Goal: Information Seeking & Learning: Learn about a topic

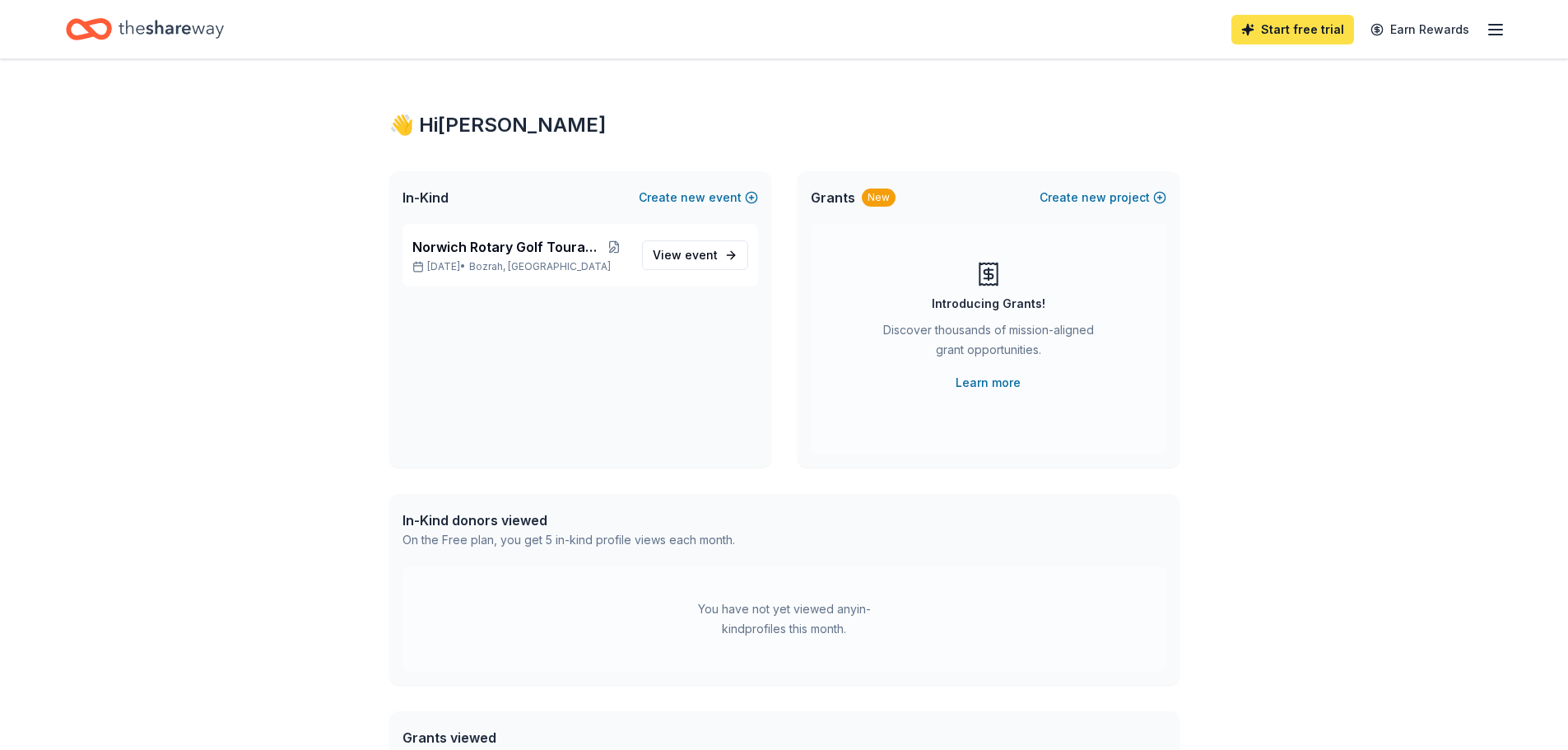
click at [1298, 23] on link "Start free trial" at bounding box center [1293, 30] width 123 height 30
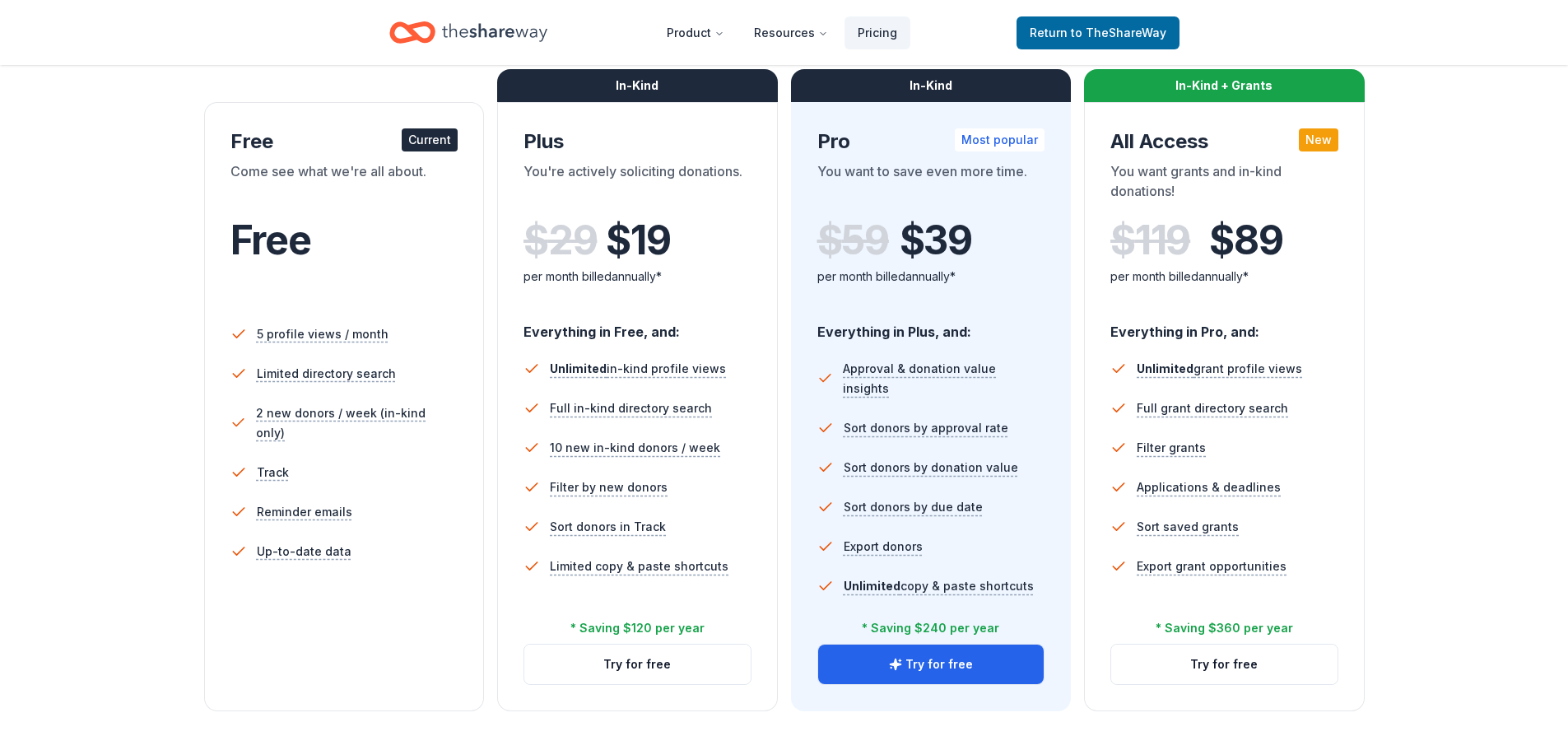
scroll to position [247, 0]
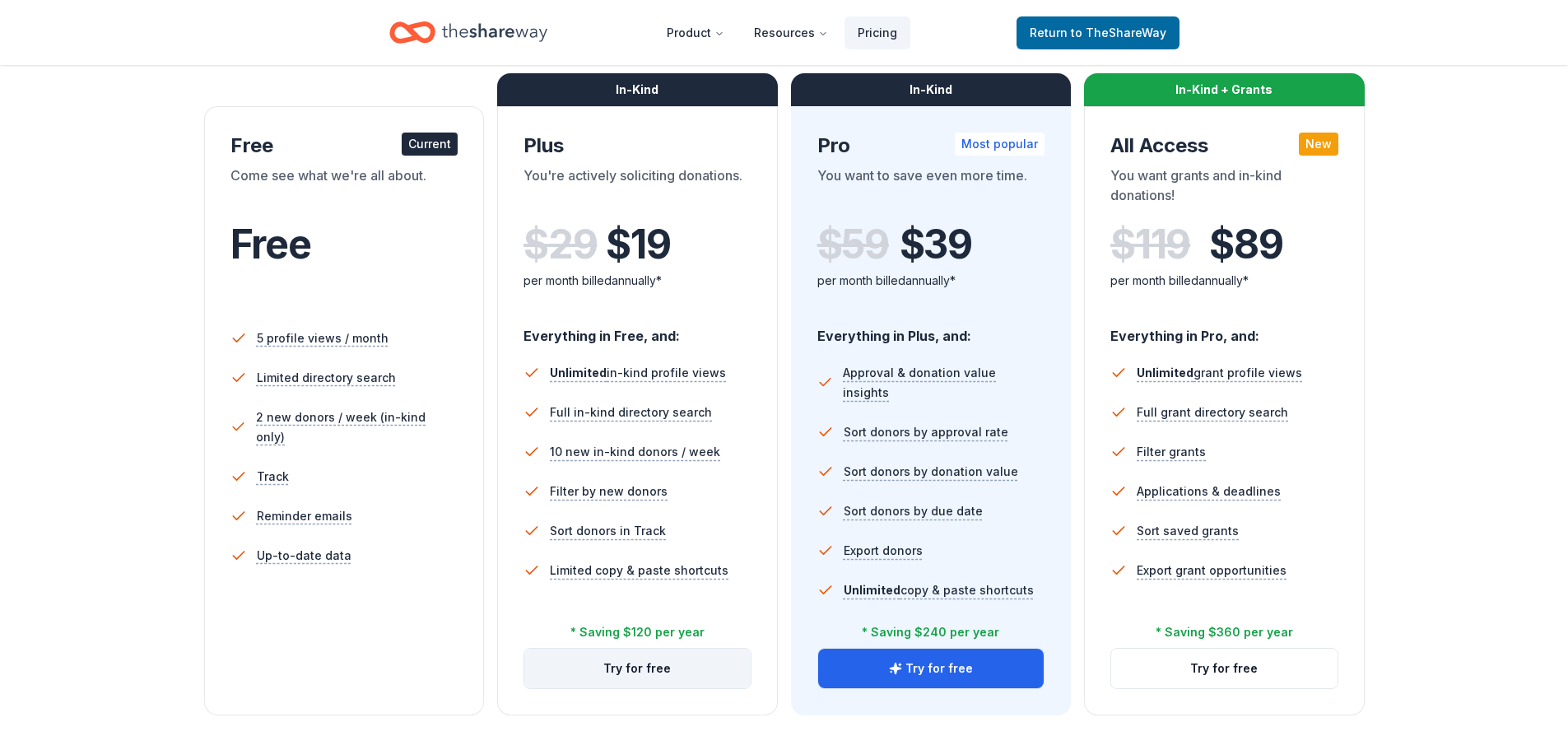
click at [643, 662] on button "Try for free" at bounding box center [638, 668] width 226 height 39
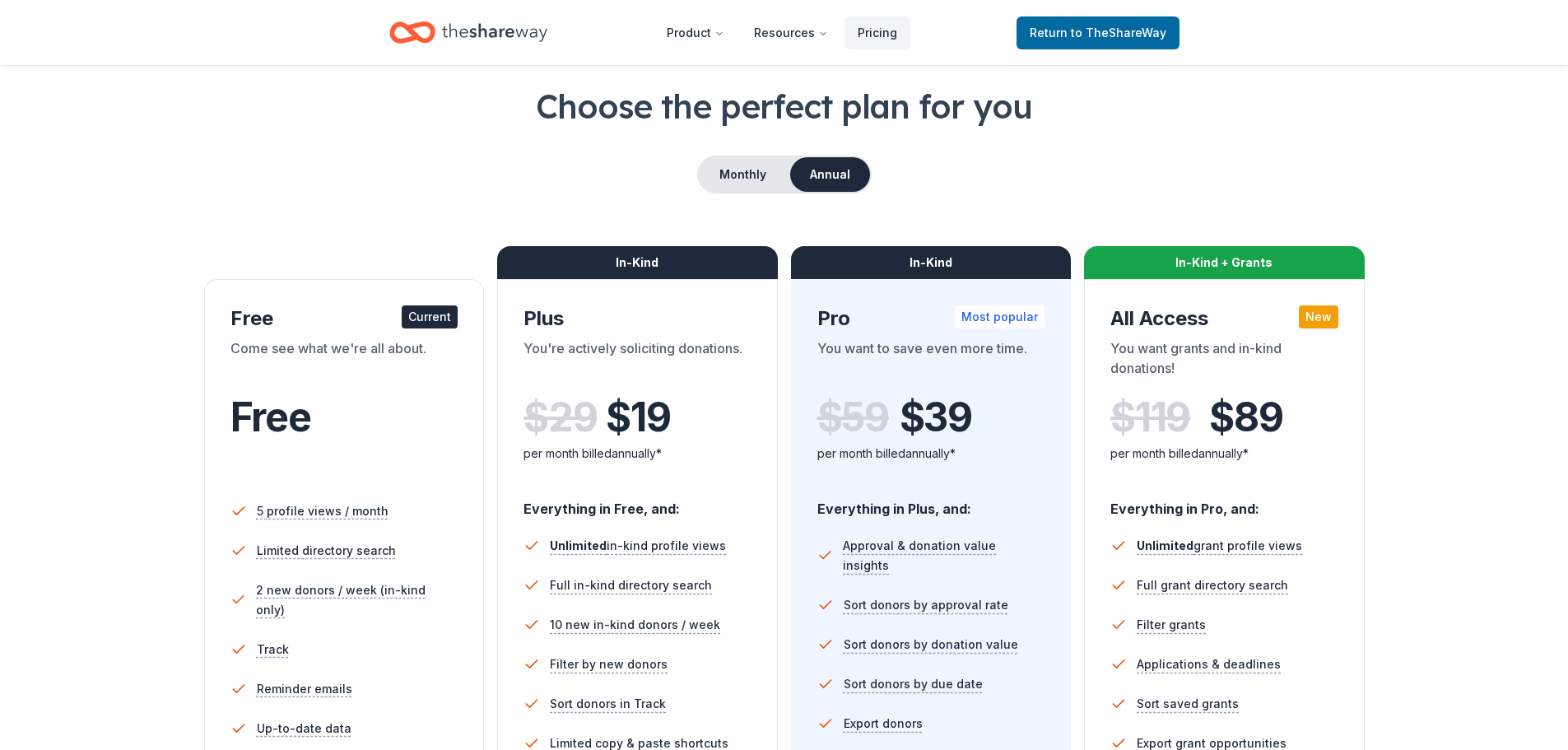
scroll to position [73, 0]
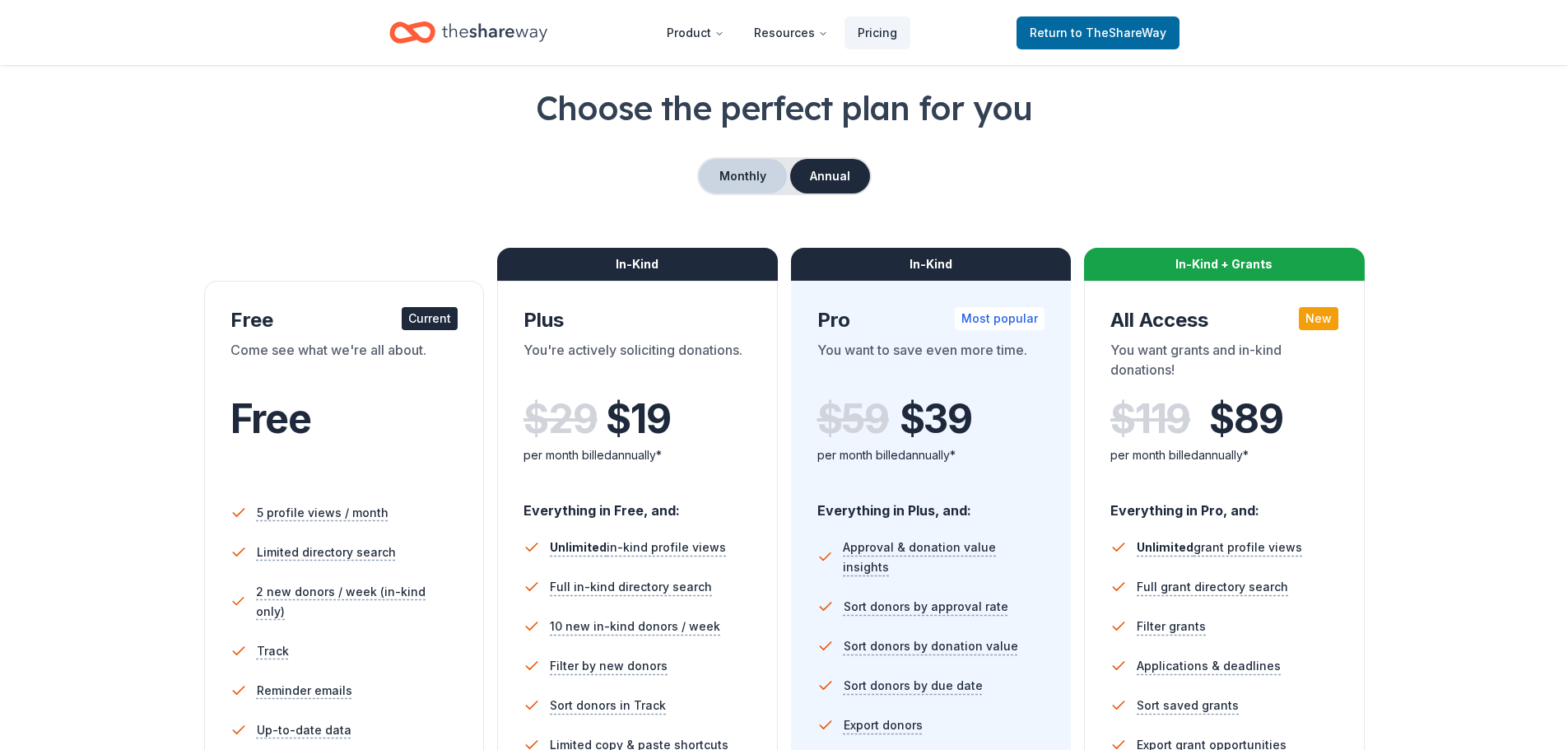
click at [745, 174] on button "Monthly" at bounding box center [743, 175] width 88 height 34
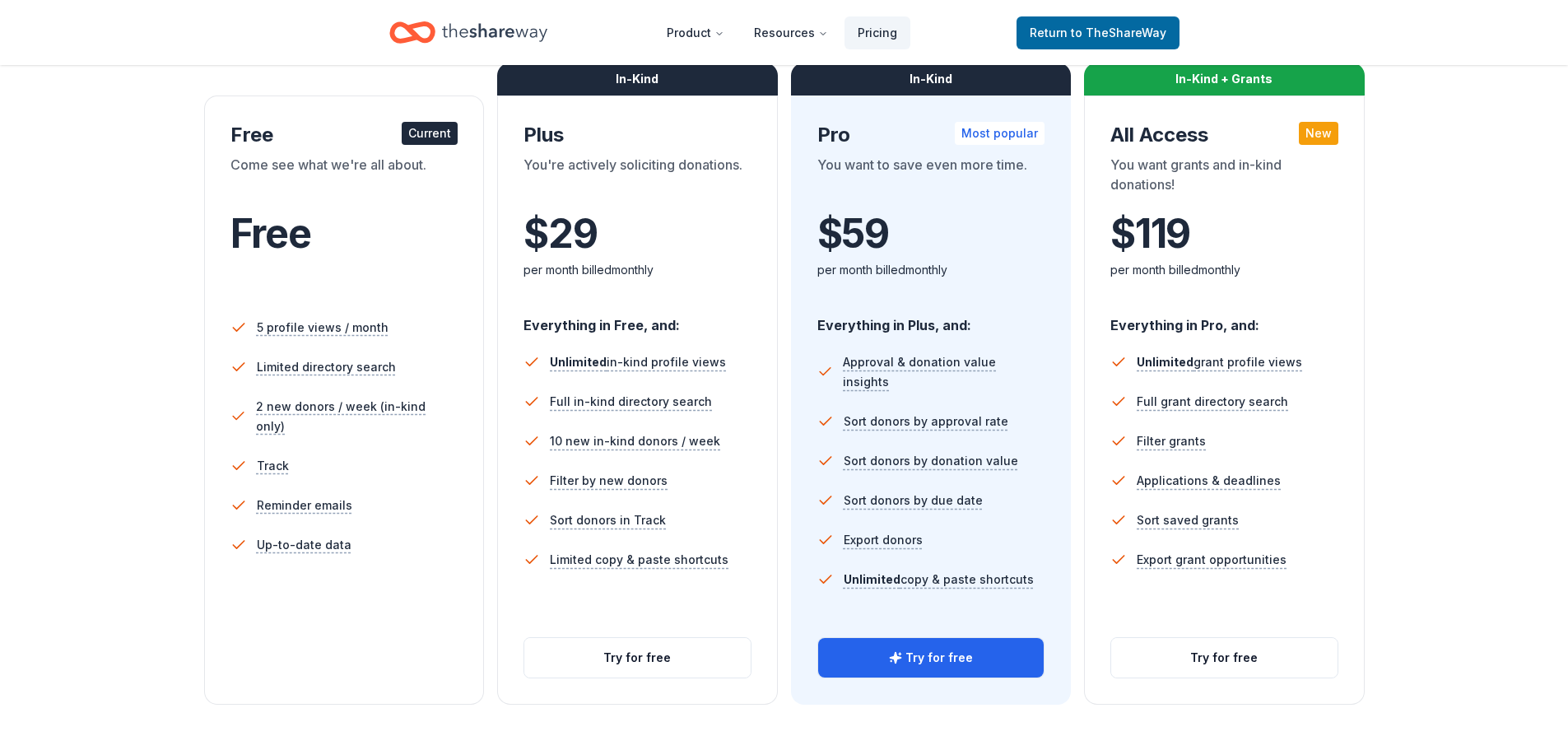
scroll to position [237, 0]
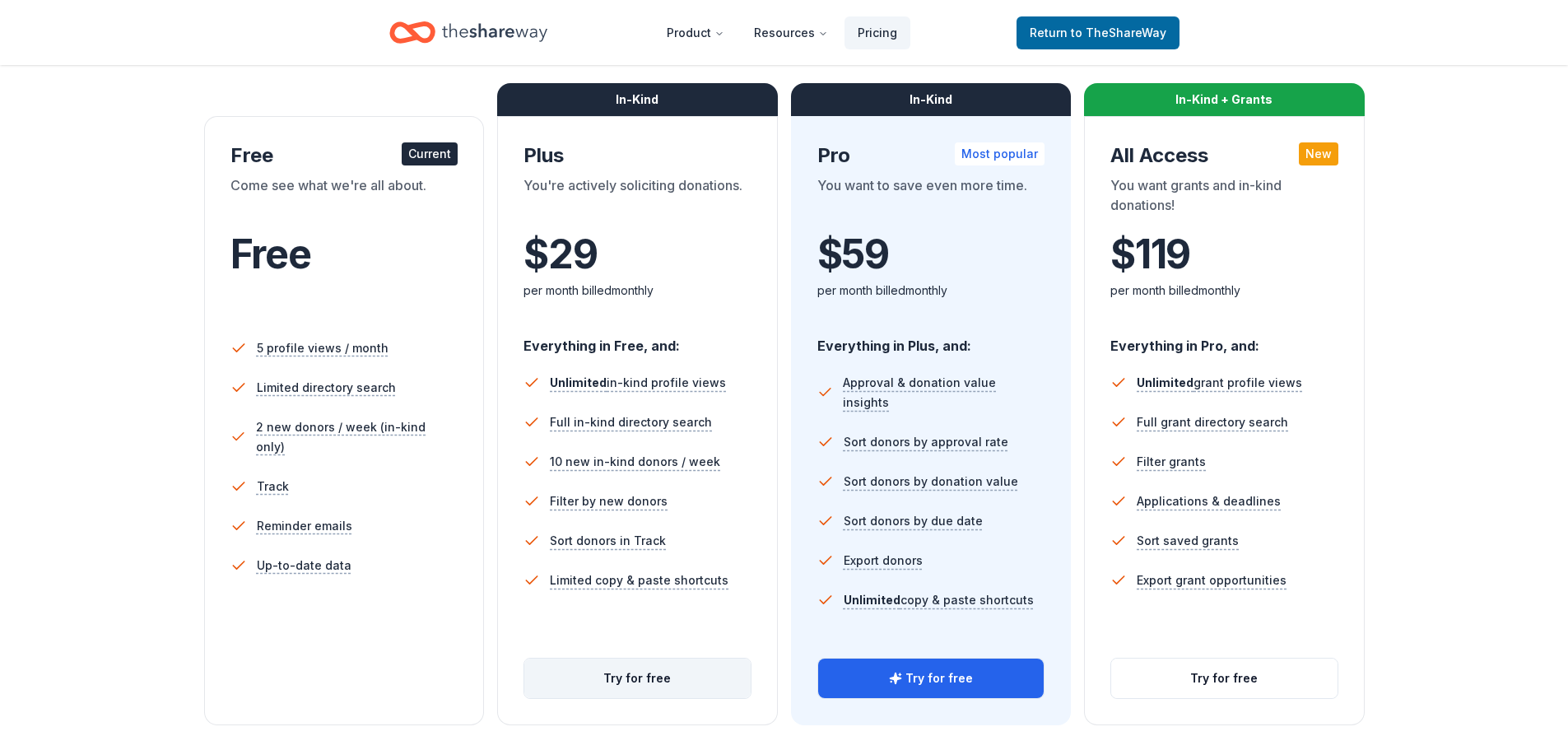
click at [673, 677] on button "Try for free" at bounding box center [638, 678] width 226 height 39
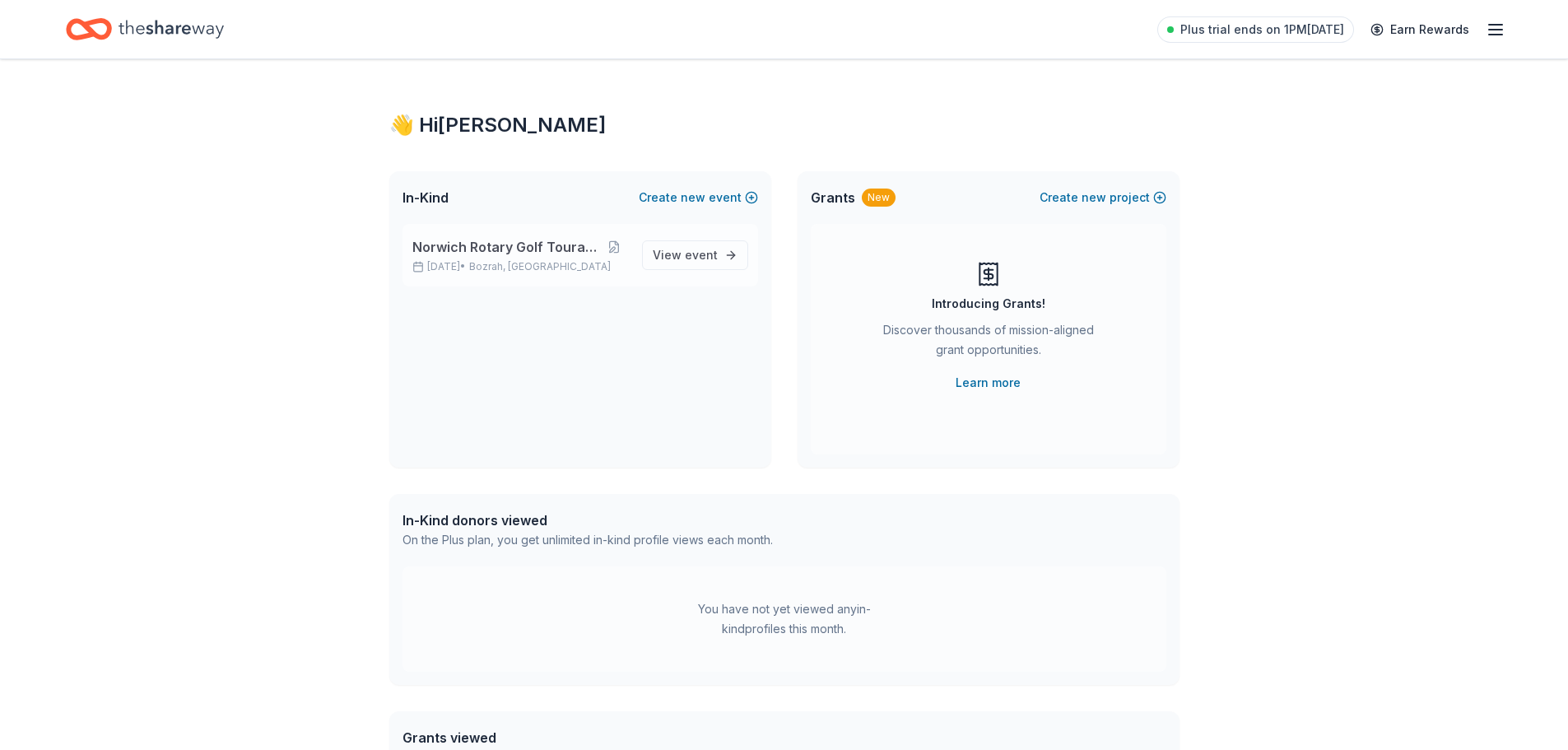
click at [500, 247] on span "Norwich Rotary Golf Touranment" at bounding box center [506, 247] width 187 height 20
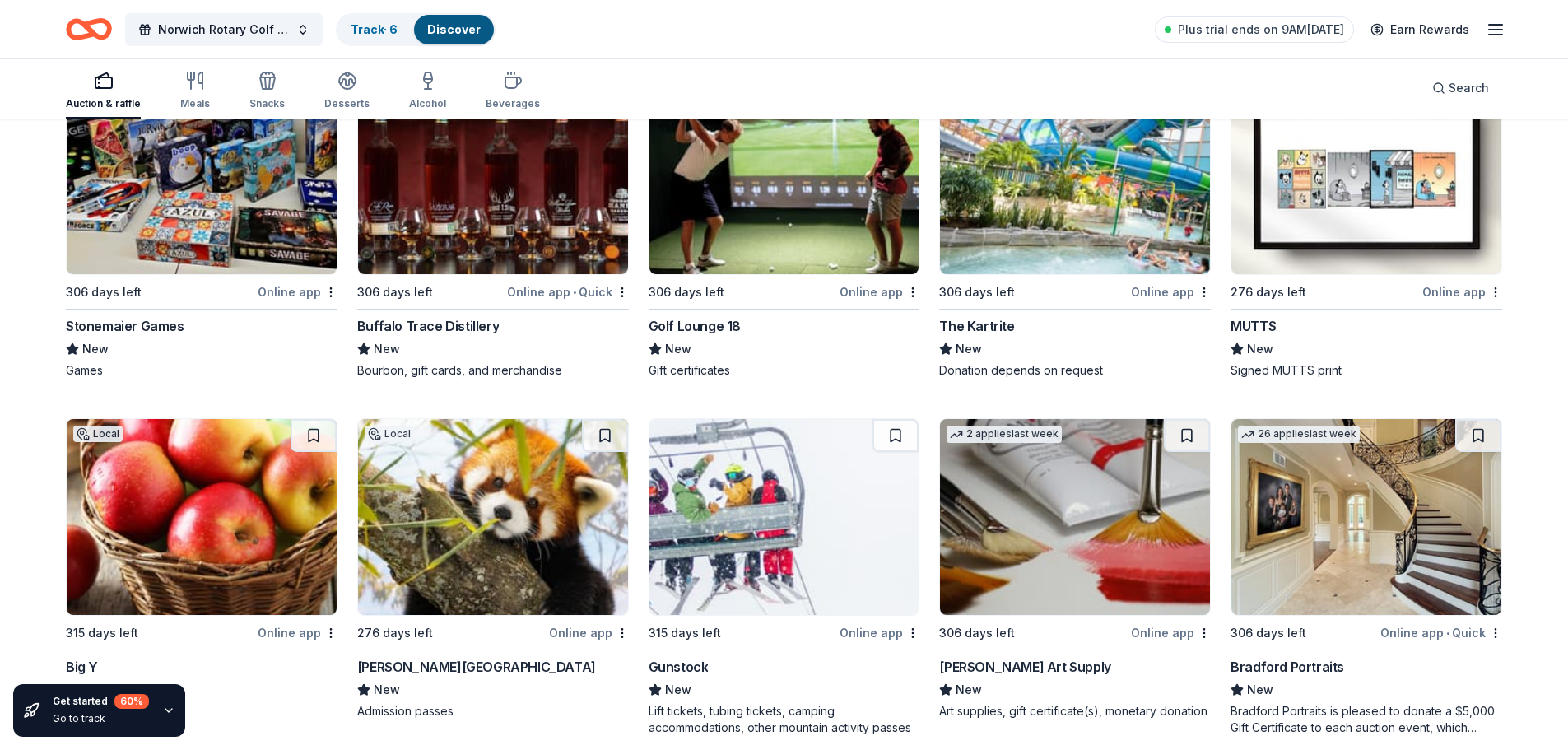
scroll to position [5147, 0]
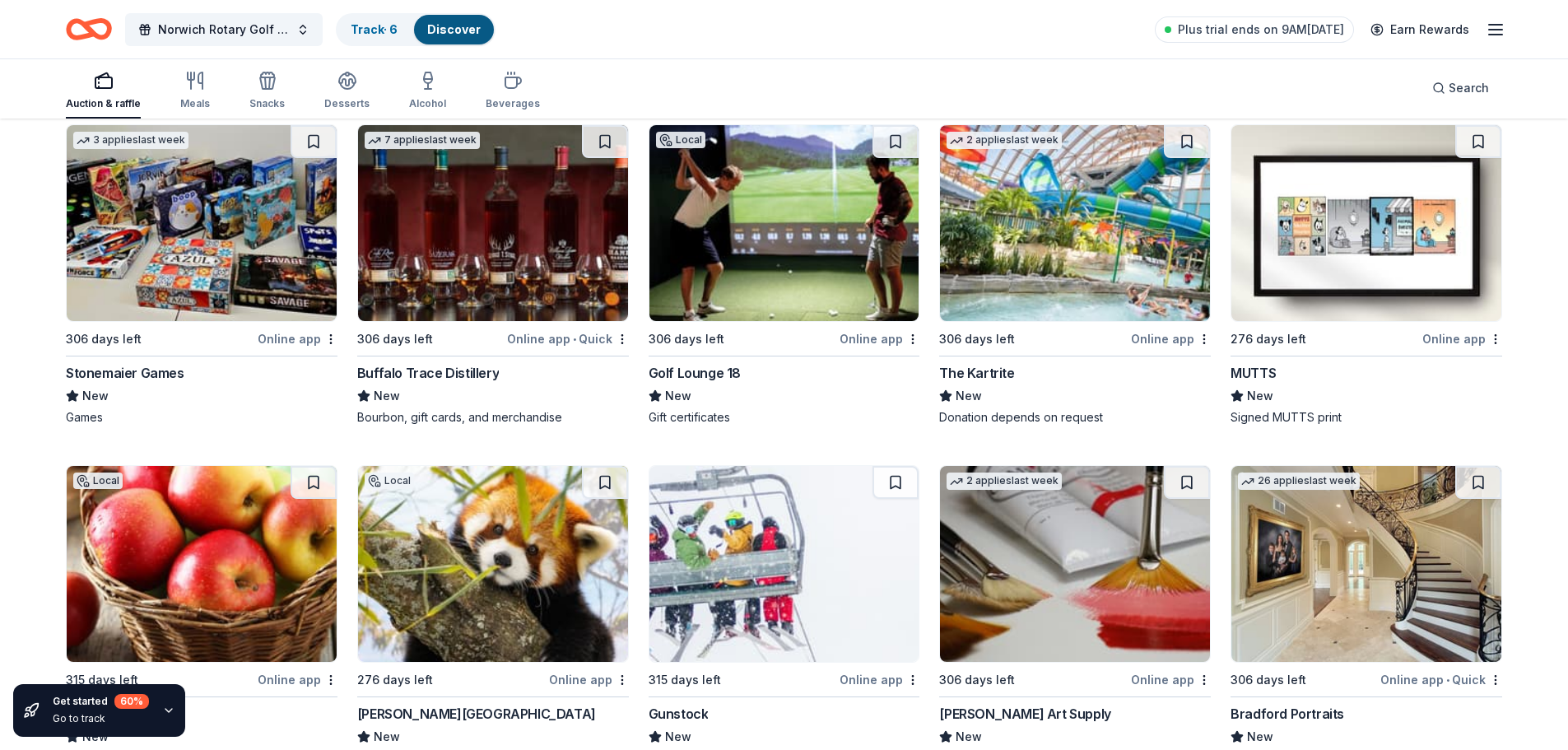
click at [721, 375] on div "Golf Lounge 18" at bounding box center [694, 372] width 92 height 20
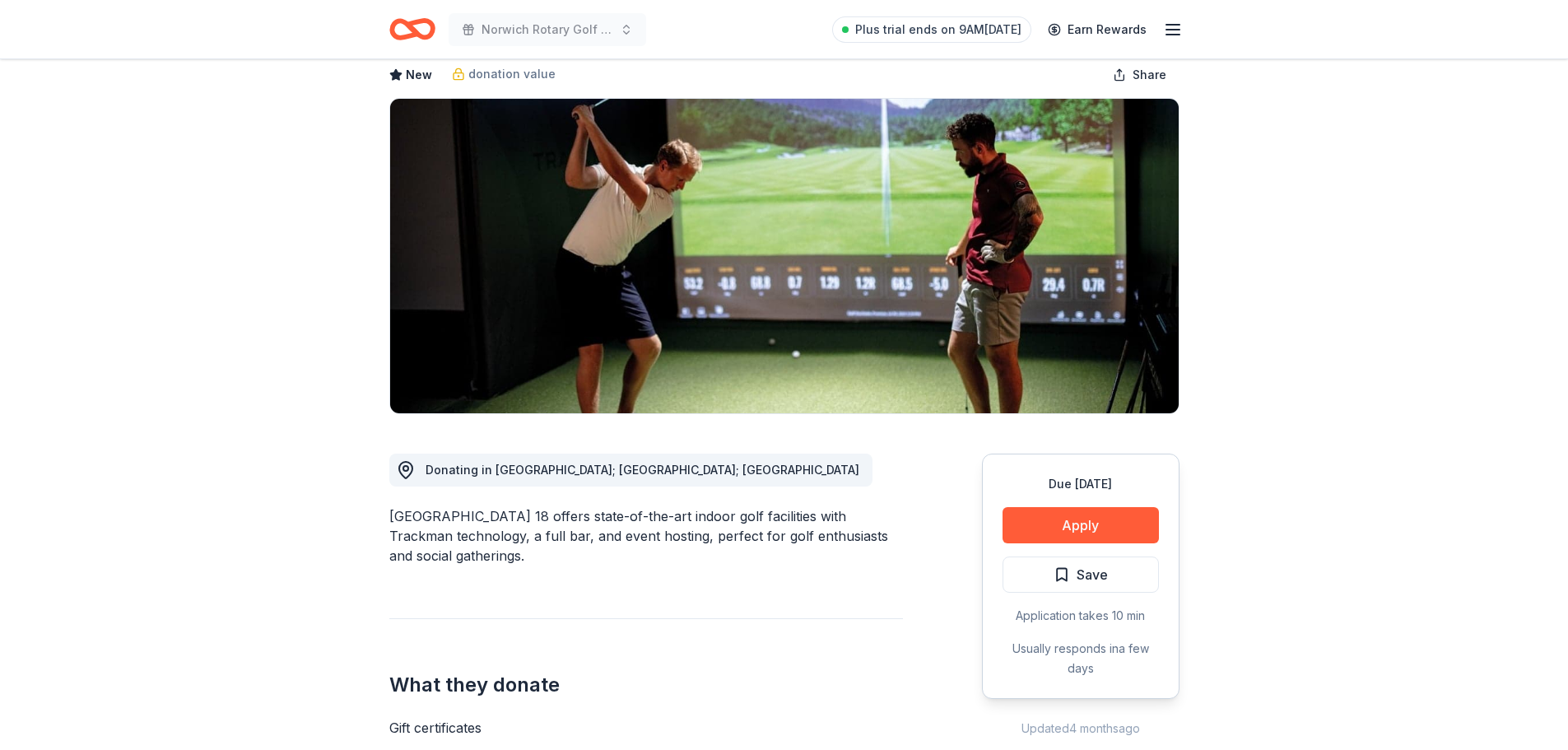
scroll to position [165, 0]
